Goal: Check status: Check status

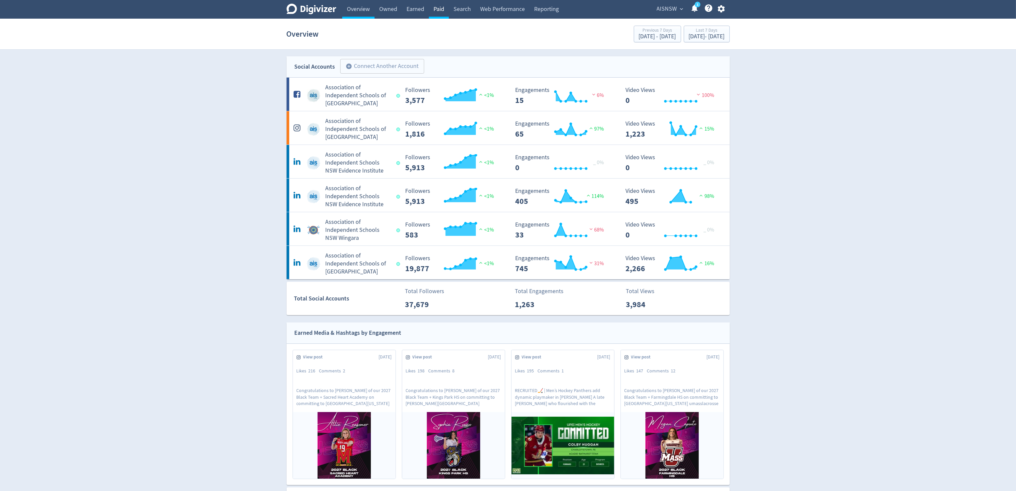
click at [442, 11] on link "Paid" at bounding box center [439, 9] width 20 height 19
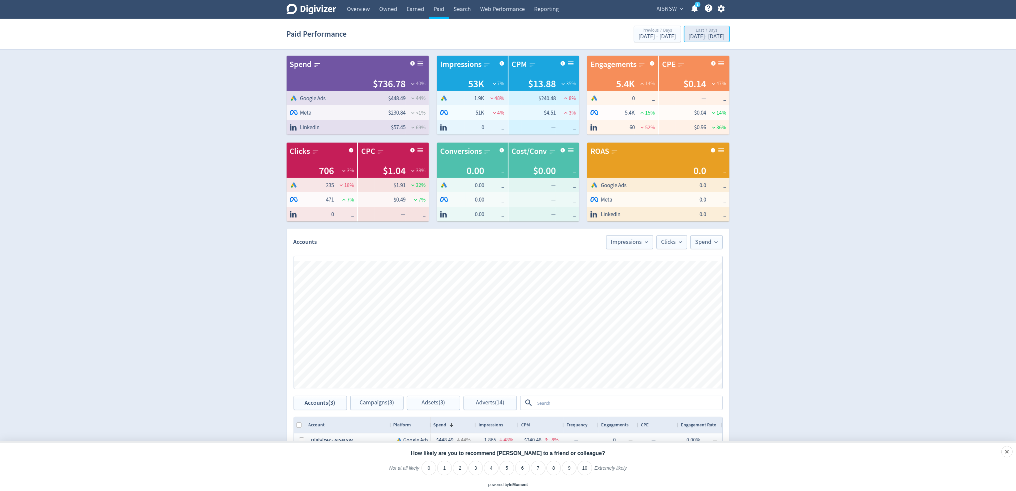
click at [693, 34] on div "[DATE] - [DATE]" at bounding box center [707, 37] width 36 height 6
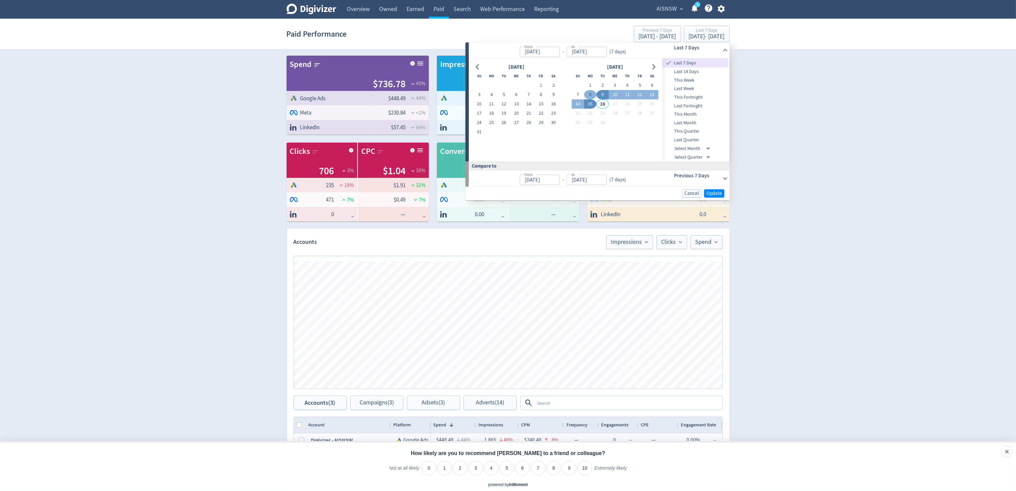
click at [588, 94] on button "8" at bounding box center [590, 94] width 12 height 9
type input "[DATE]"
click at [577, 103] on button "14" at bounding box center [578, 104] width 12 height 9
type input "[DATE]"
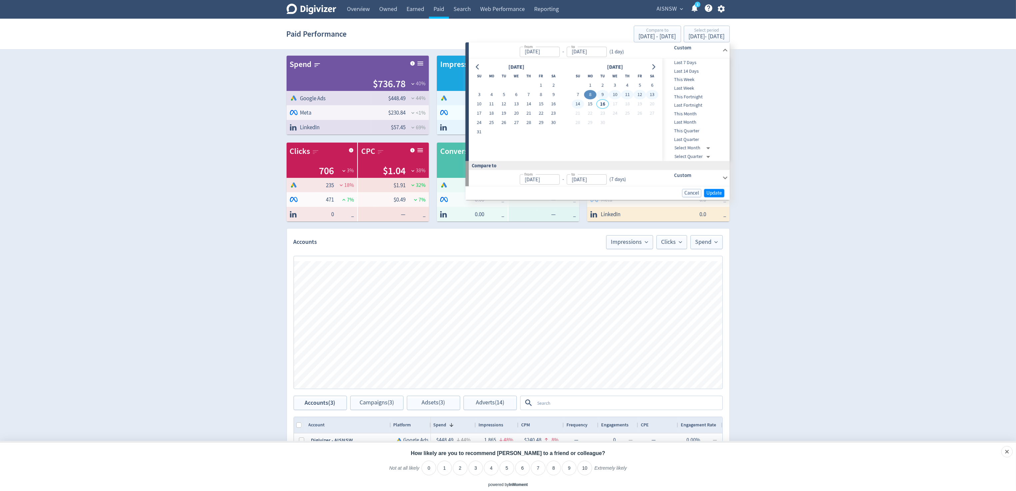
type input "[DATE]"
click at [713, 193] on span "Update" at bounding box center [715, 193] width 16 height 5
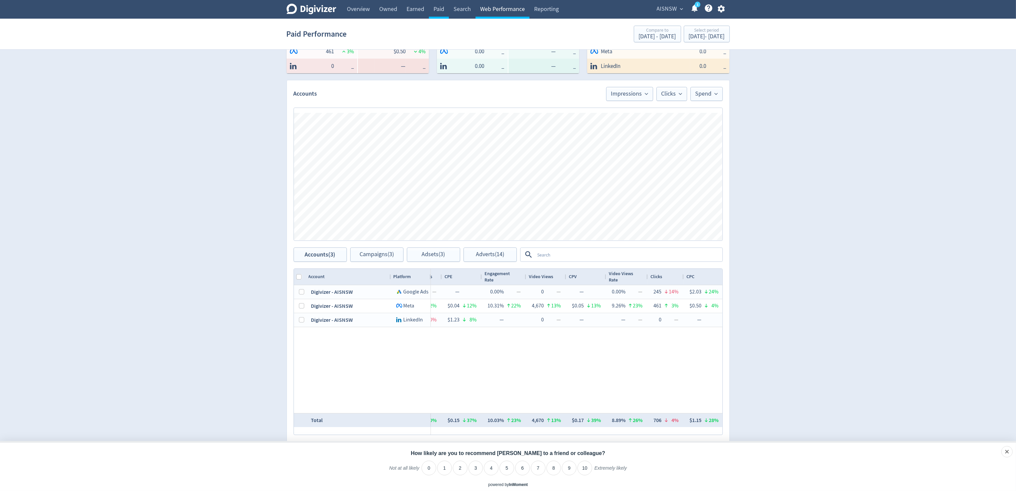
click at [499, 9] on link "Web Performance" at bounding box center [503, 9] width 54 height 19
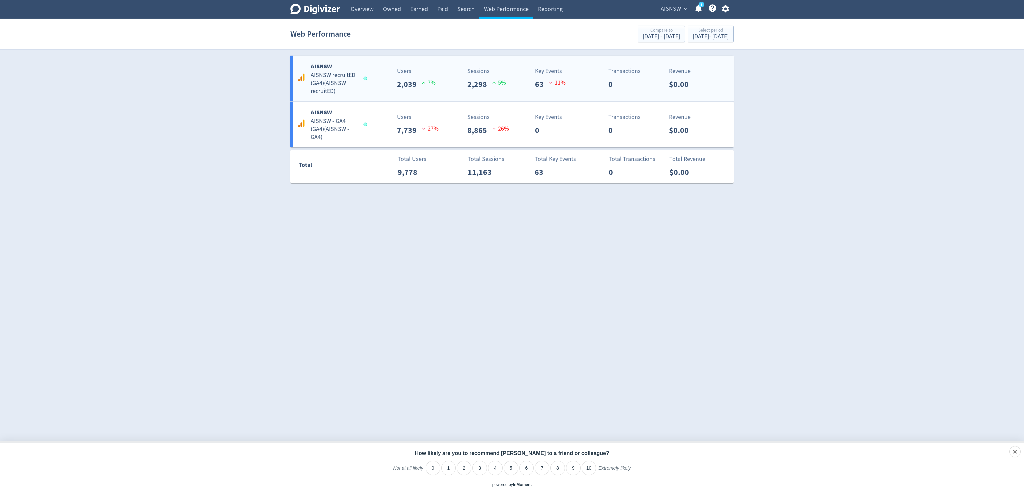
click at [331, 76] on h5 "AISNSW recruitED (GA4) ( AISNSW recruitED )" at bounding box center [334, 83] width 47 height 24
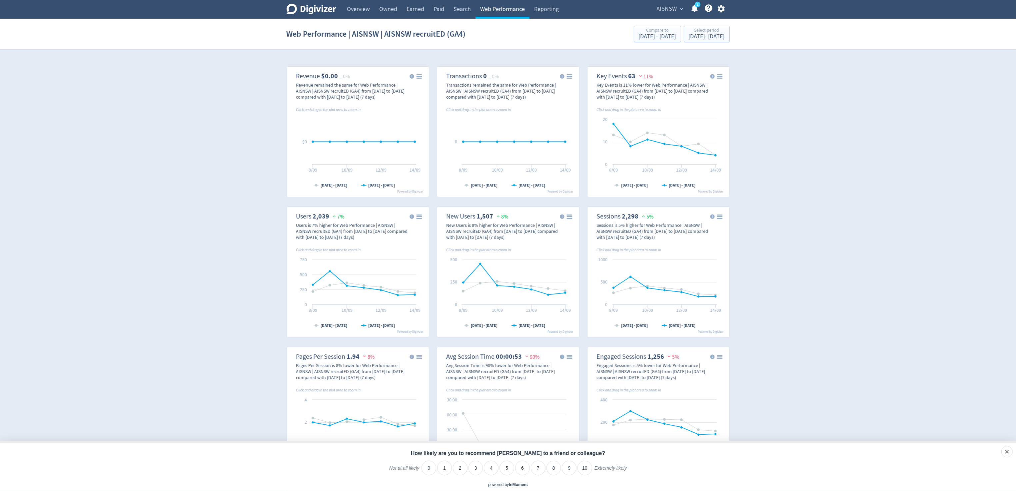
click at [503, 9] on link "Web Performance" at bounding box center [503, 9] width 54 height 19
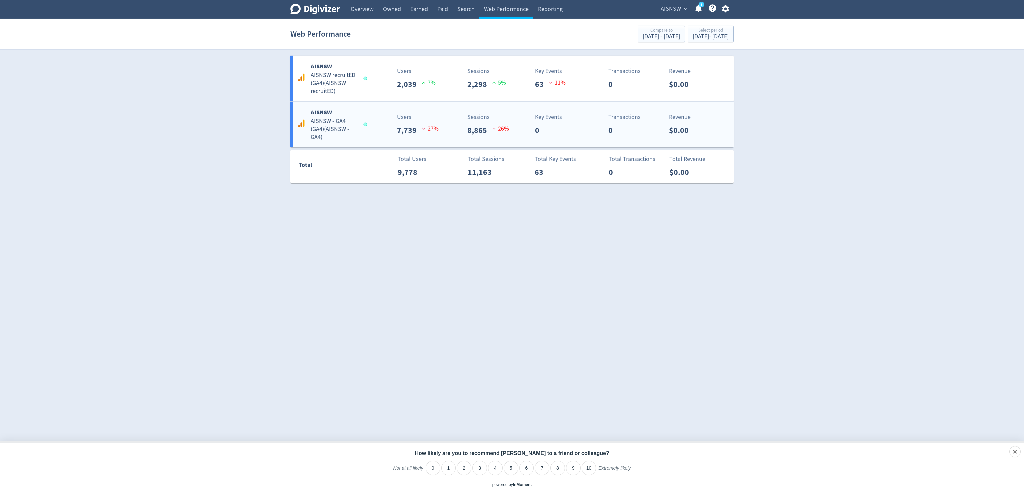
click at [318, 123] on h5 "AISNSW - GA4 (GA4) ( AISNSW - GA4 )" at bounding box center [334, 129] width 47 height 24
